Goal: Task Accomplishment & Management: Use online tool/utility

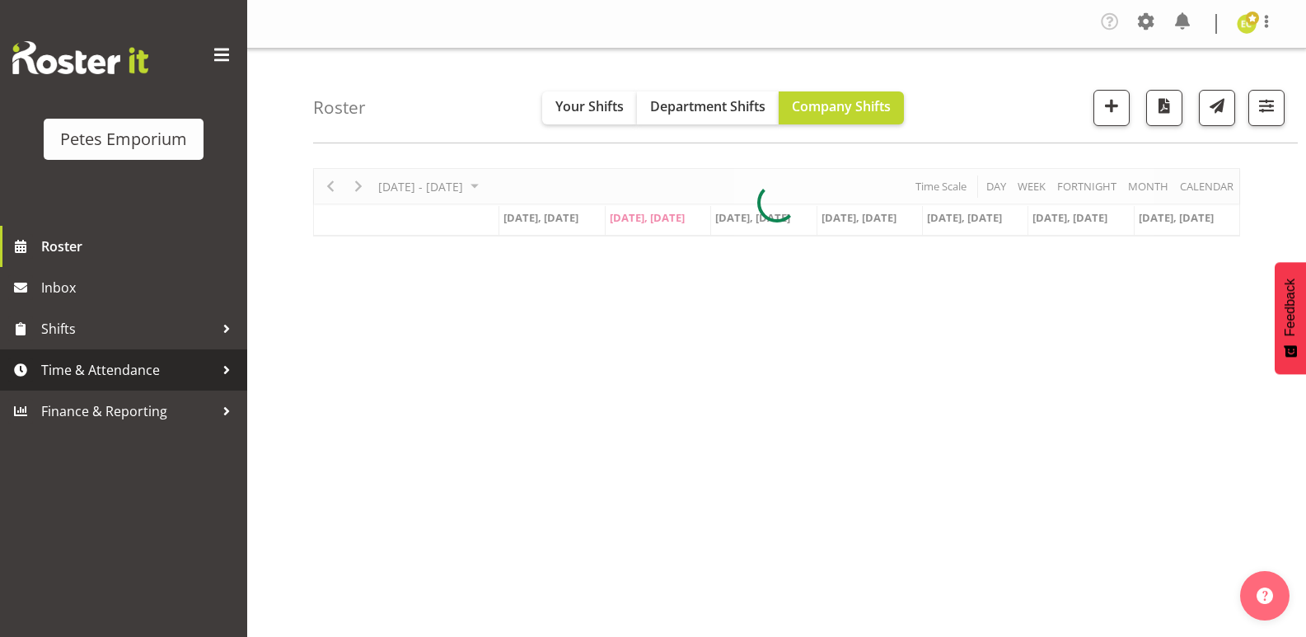
click at [214, 360] on div at bounding box center [226, 369] width 25 height 25
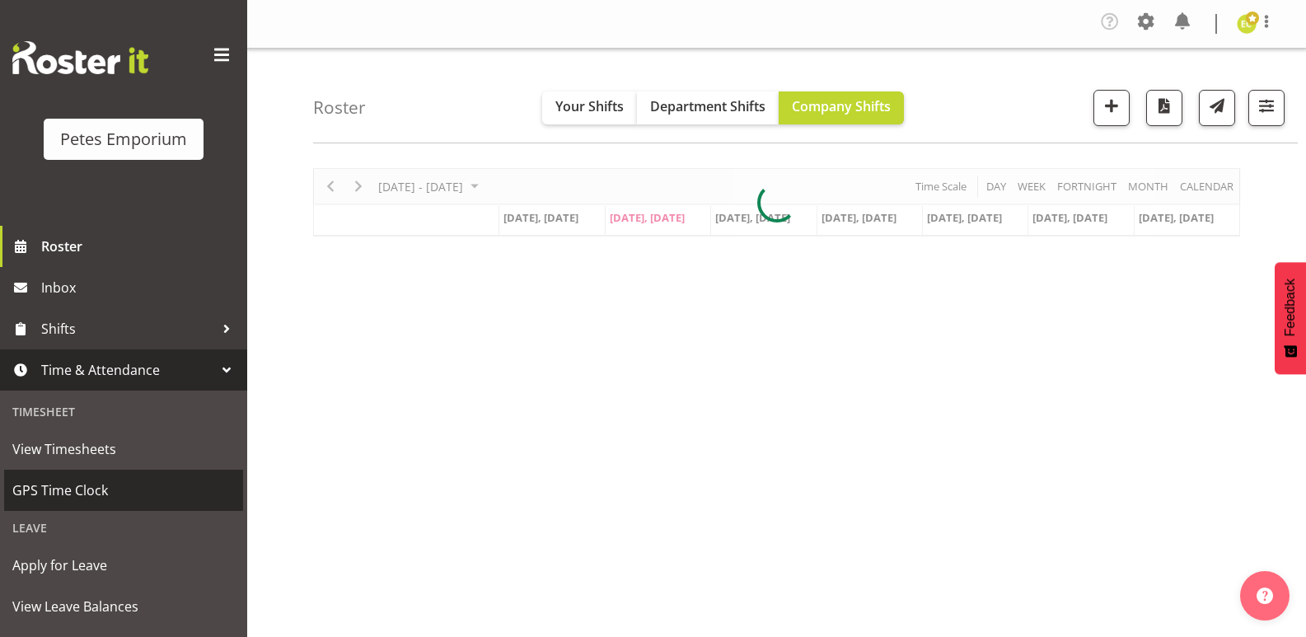
click at [139, 492] on span "GPS Time Clock" at bounding box center [123, 490] width 222 height 25
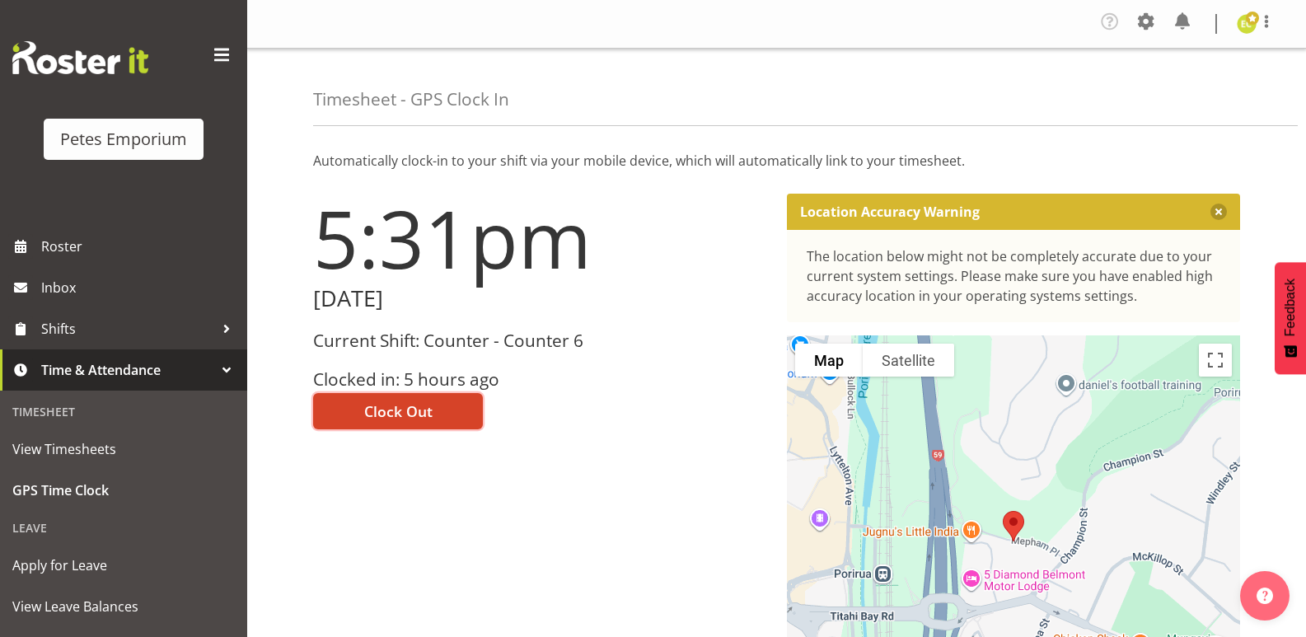
click at [409, 412] on span "Clock Out" at bounding box center [398, 410] width 68 height 21
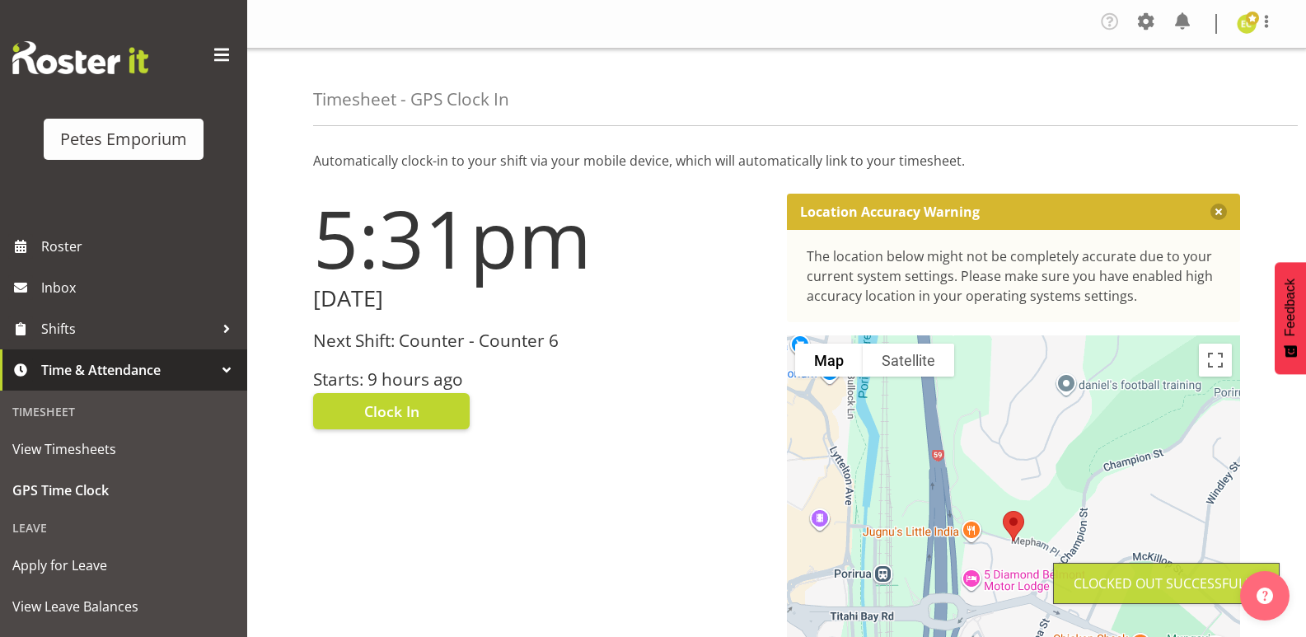
click at [1267, 35] on div at bounding box center [1266, 24] width 20 height 25
click at [1267, 25] on span at bounding box center [1266, 22] width 20 height 20
click at [1263, 20] on span at bounding box center [1266, 22] width 20 height 20
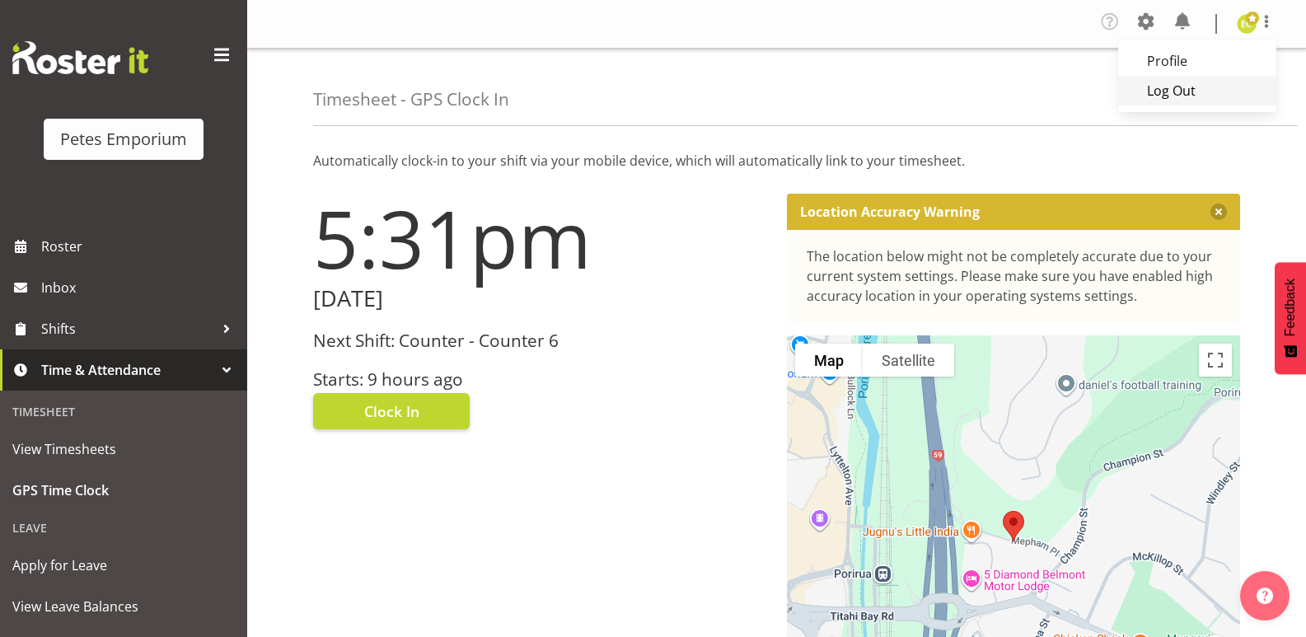
click at [1181, 88] on link "Log Out" at bounding box center [1197, 91] width 158 height 30
